Goal: Transaction & Acquisition: Purchase product/service

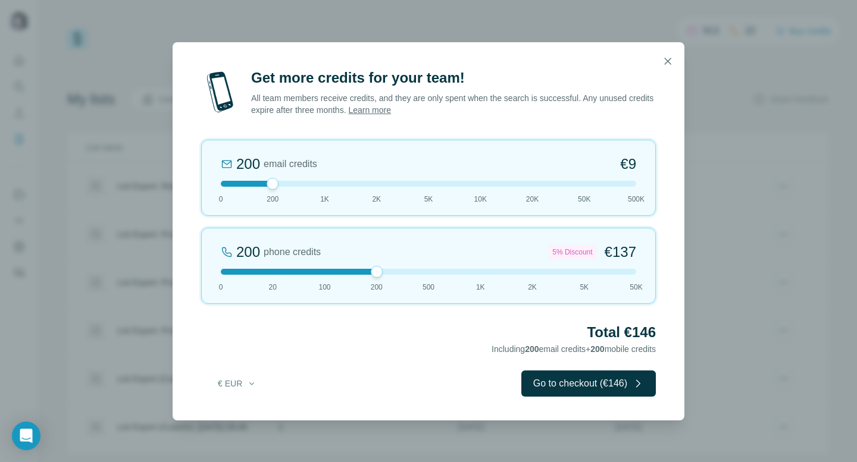
drag, startPoint x: 276, startPoint y: 271, endPoint x: 431, endPoint y: 267, distance: 155.3
click at [383, 267] on div at bounding box center [377, 272] width 12 height 12
drag, startPoint x: 428, startPoint y: 275, endPoint x: 327, endPoint y: 283, distance: 102.0
click at [324, 283] on div "100 phone credits €72 0 20 100 200 500 1K 2K 5K 50K" at bounding box center [428, 266] width 455 height 76
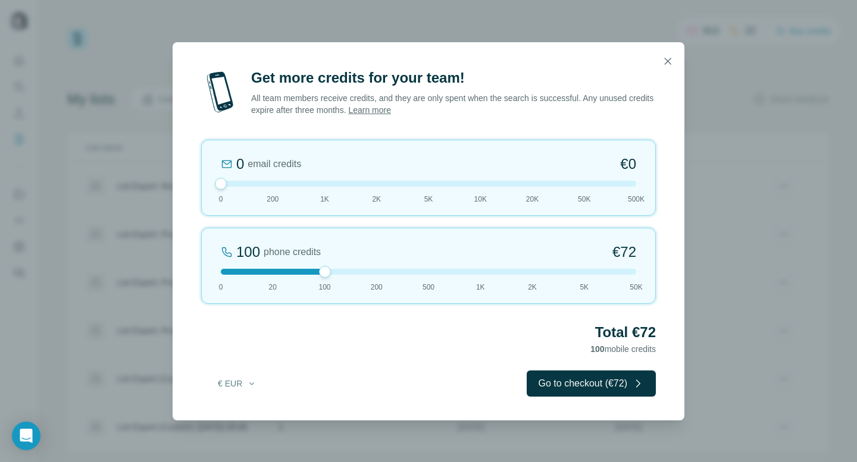
drag, startPoint x: 245, startPoint y: 185, endPoint x: 210, endPoint y: 186, distance: 34.5
click at [210, 186] on div "0 email credits €0 0 200 1K 2K 5K 10K 20K 50K 500K" at bounding box center [428, 178] width 455 height 76
drag, startPoint x: 665, startPoint y: 64, endPoint x: 672, endPoint y: 83, distance: 20.9
click at [665, 64] on icon "button" at bounding box center [668, 61] width 12 height 12
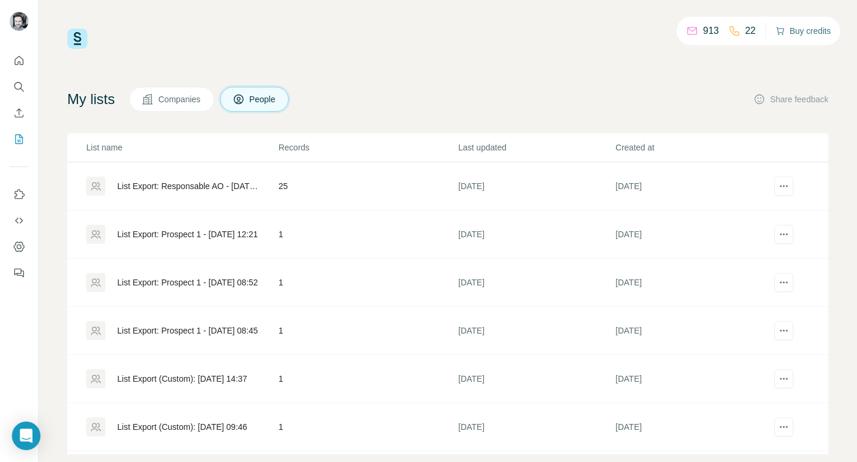
click at [808, 34] on button "Buy credits" at bounding box center [802, 31] width 55 height 17
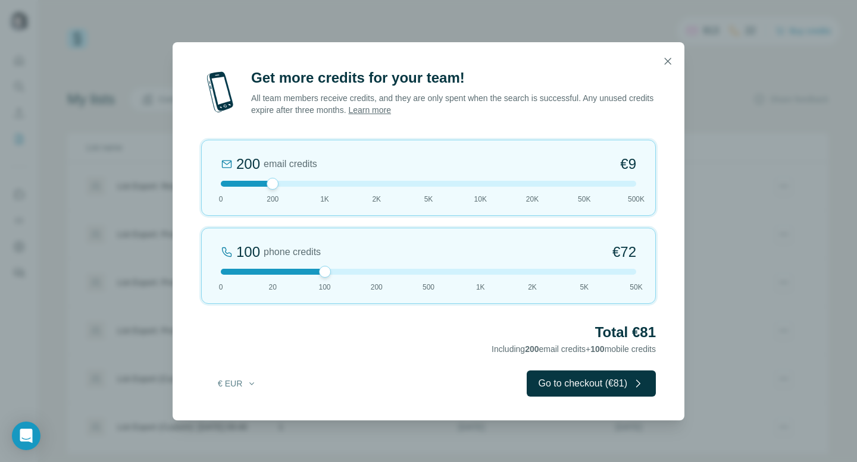
drag, startPoint x: 273, startPoint y: 271, endPoint x: 310, endPoint y: 271, distance: 36.9
click at [310, 271] on div at bounding box center [428, 272] width 415 height 6
click at [668, 65] on icon "button" at bounding box center [668, 61] width 12 height 12
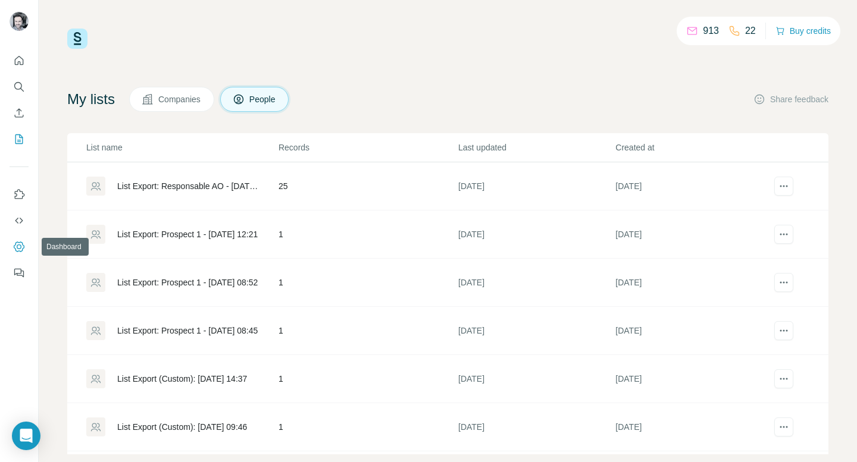
click at [18, 243] on icon "Dashboard" at bounding box center [19, 247] width 12 height 12
click at [808, 30] on button "Buy credits" at bounding box center [802, 31] width 55 height 17
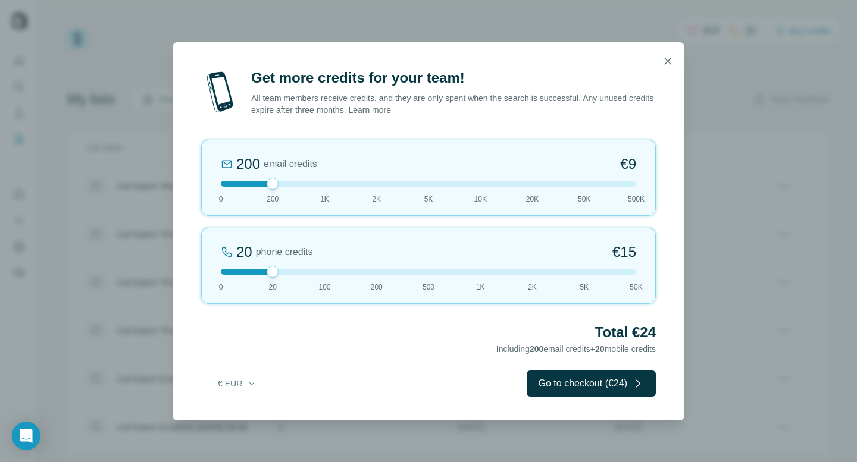
drag, startPoint x: 273, startPoint y: 184, endPoint x: 207, endPoint y: 191, distance: 66.4
click at [207, 191] on div "200 email credits €9 0 200 1K 2K 5K 10K 20K 50K 500K" at bounding box center [428, 178] width 455 height 76
drag, startPoint x: 277, startPoint y: 272, endPoint x: 333, endPoint y: 269, distance: 56.0
click at [333, 269] on div at bounding box center [428, 272] width 415 height 6
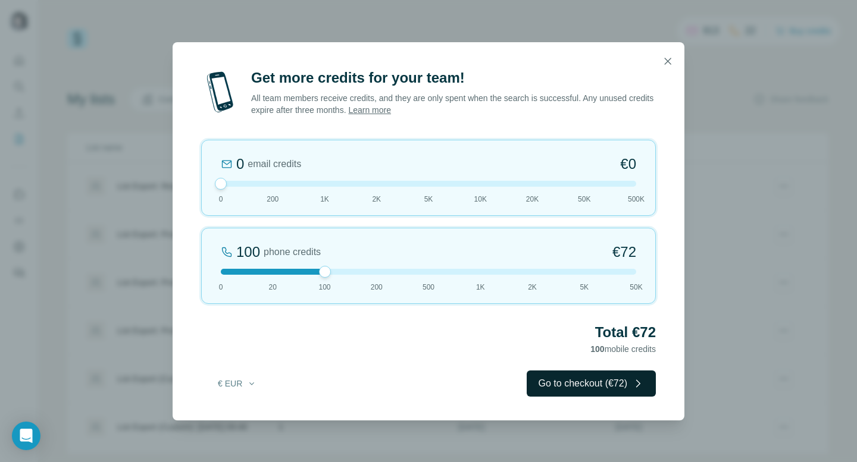
click at [604, 384] on button "Go to checkout (€72)" at bounding box center [590, 384] width 129 height 26
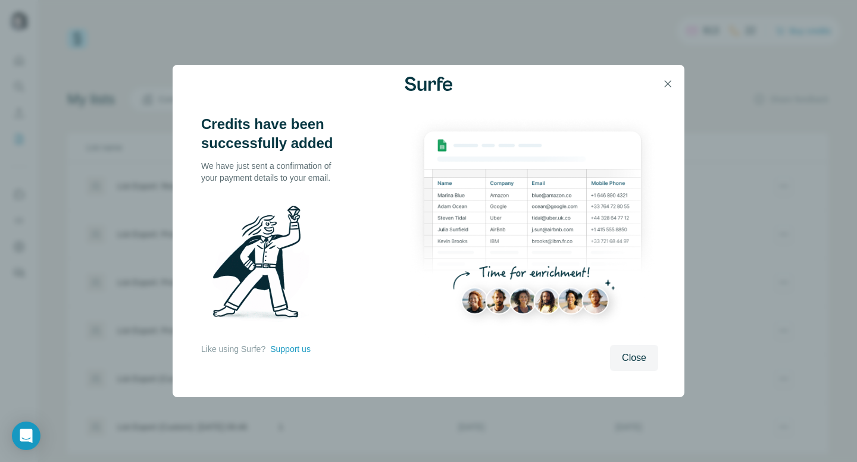
drag, startPoint x: 667, startPoint y: 84, endPoint x: 685, endPoint y: 99, distance: 22.9
click at [667, 84] on icon "button" at bounding box center [668, 84] width 12 height 12
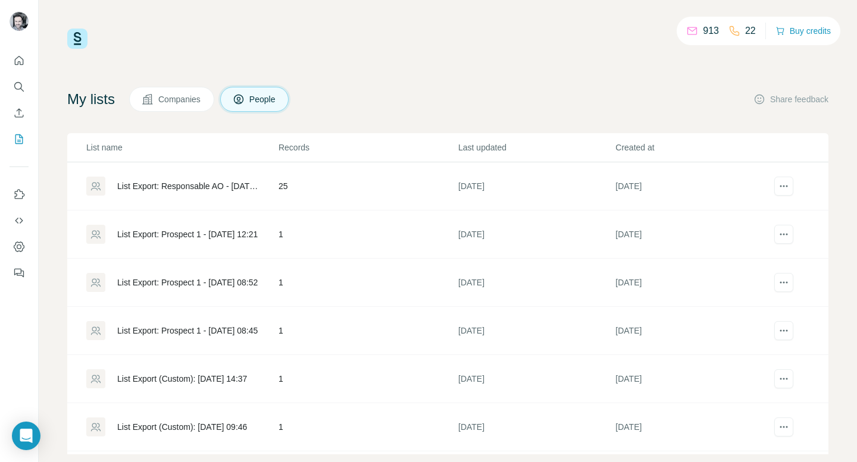
click at [442, 61] on div "913 22 Buy credits My lists Companies People Share feedback List name Records L…" at bounding box center [447, 242] width 761 height 426
click at [381, 27] on div "913 22 Buy credits My lists Companies People Share feedback List name Records L…" at bounding box center [448, 231] width 818 height 462
click at [17, 59] on icon "Quick start" at bounding box center [19, 61] width 12 height 12
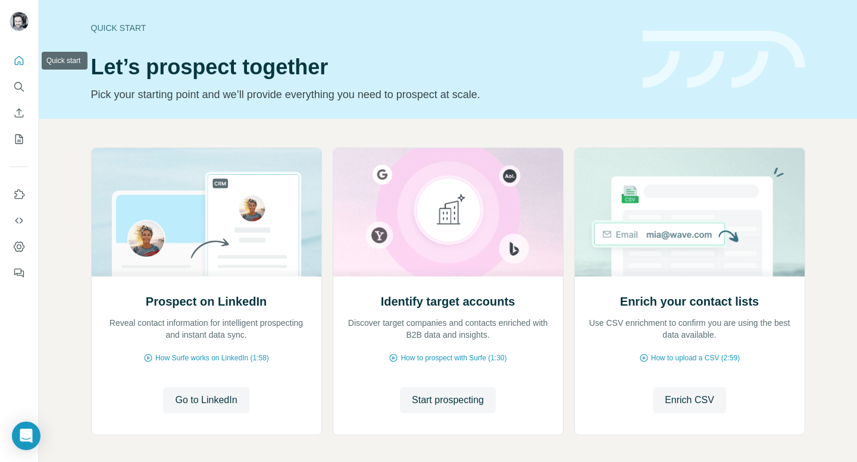
click at [22, 61] on icon "Quick start" at bounding box center [19, 61] width 12 height 12
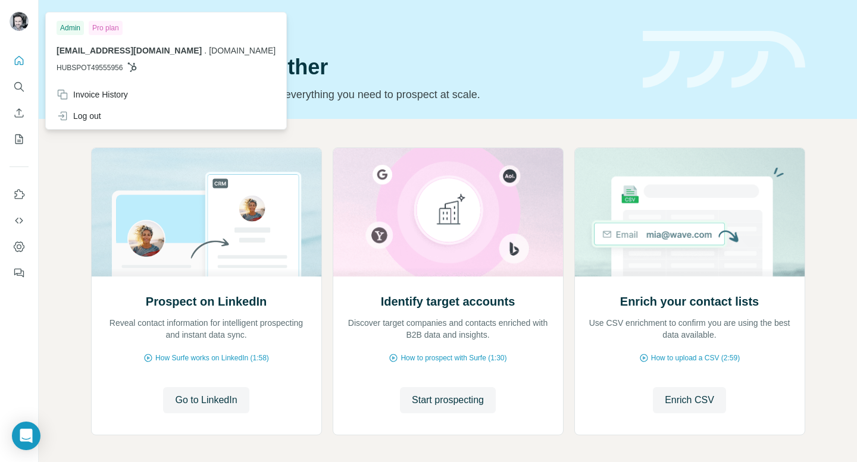
click at [418, 64] on h1 "Let’s prospect together" at bounding box center [359, 67] width 537 height 24
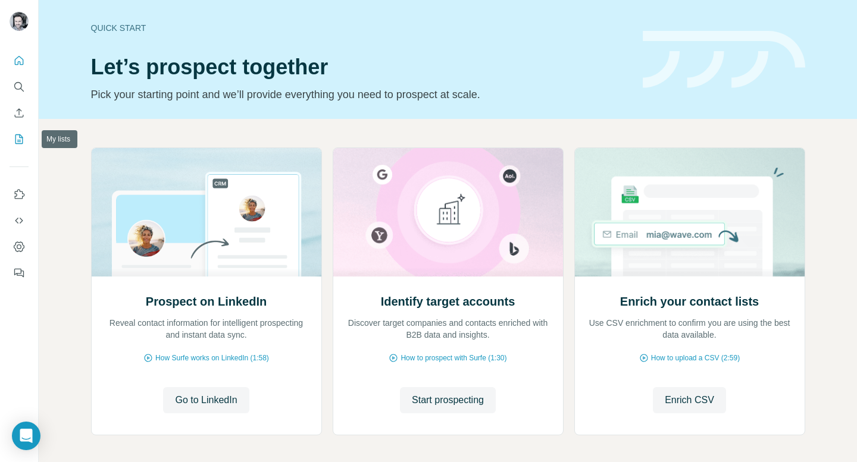
click at [21, 142] on icon "My lists" at bounding box center [19, 139] width 12 height 12
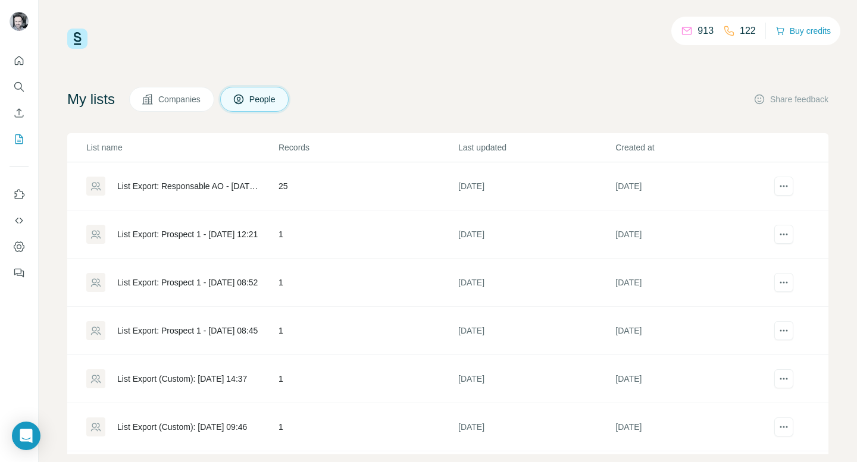
click at [540, 59] on div "913 122 Buy credits My lists Companies People Share feedback List name Records …" at bounding box center [447, 242] width 761 height 426
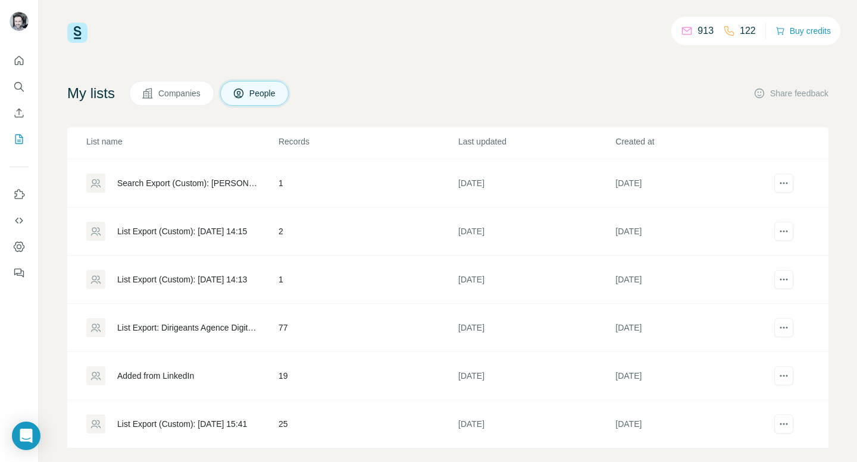
scroll to position [21, 0]
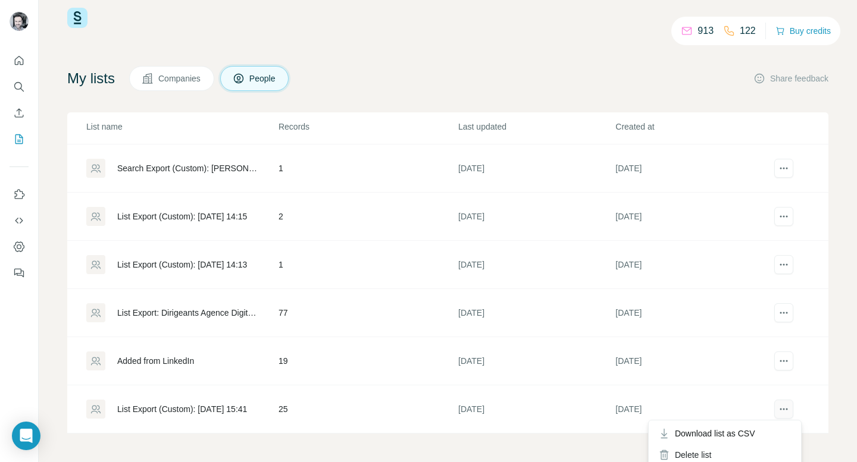
click at [778, 412] on icon "actions" at bounding box center [784, 409] width 12 height 12
click at [701, 455] on div "Delete list" at bounding box center [725, 454] width 148 height 21
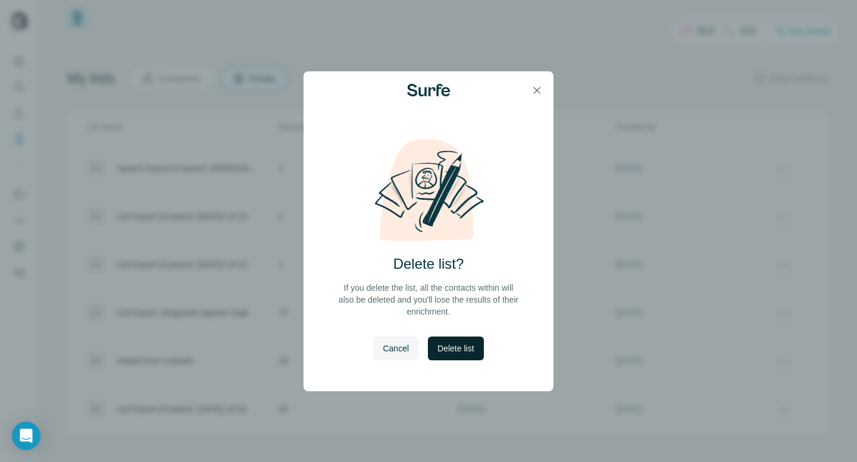
click at [456, 343] on span "Delete list" at bounding box center [455, 349] width 36 height 12
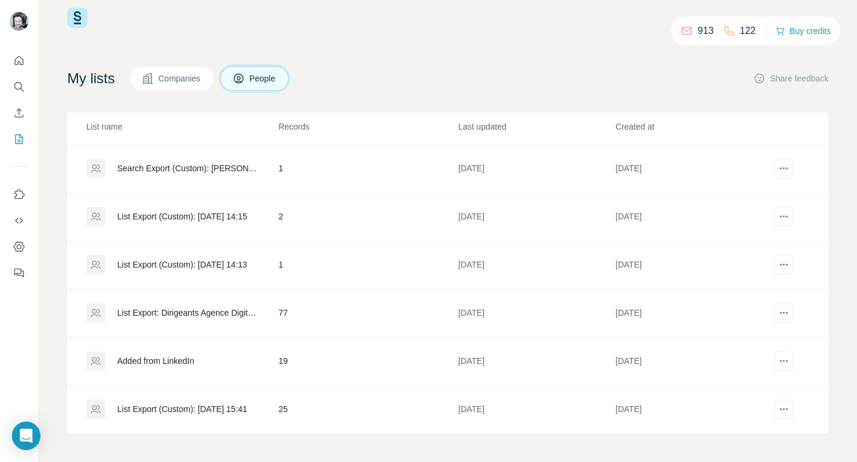
scroll to position [334, 0]
click at [830, 388] on div "913 122 Buy credits My lists Companies People Share feedback List name Records …" at bounding box center [448, 231] width 818 height 462
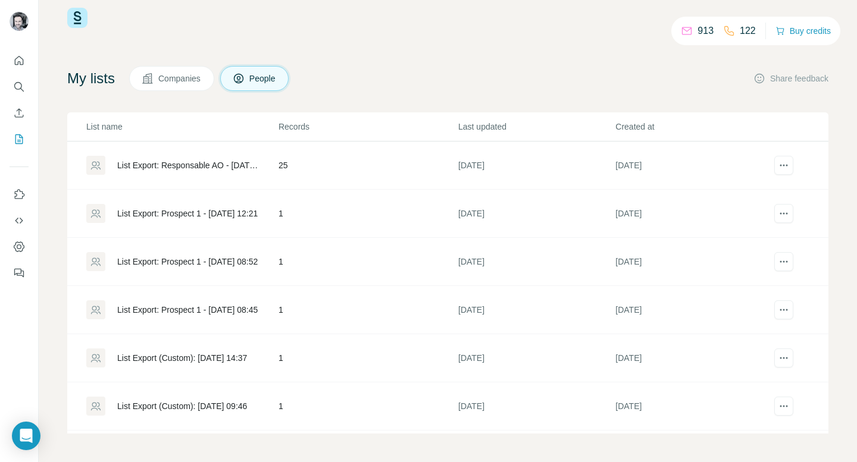
click at [829, 137] on div "913 122 Buy credits My lists Companies People Share feedback List name Records …" at bounding box center [448, 231] width 818 height 462
